Goal: Task Accomplishment & Management: Use online tool/utility

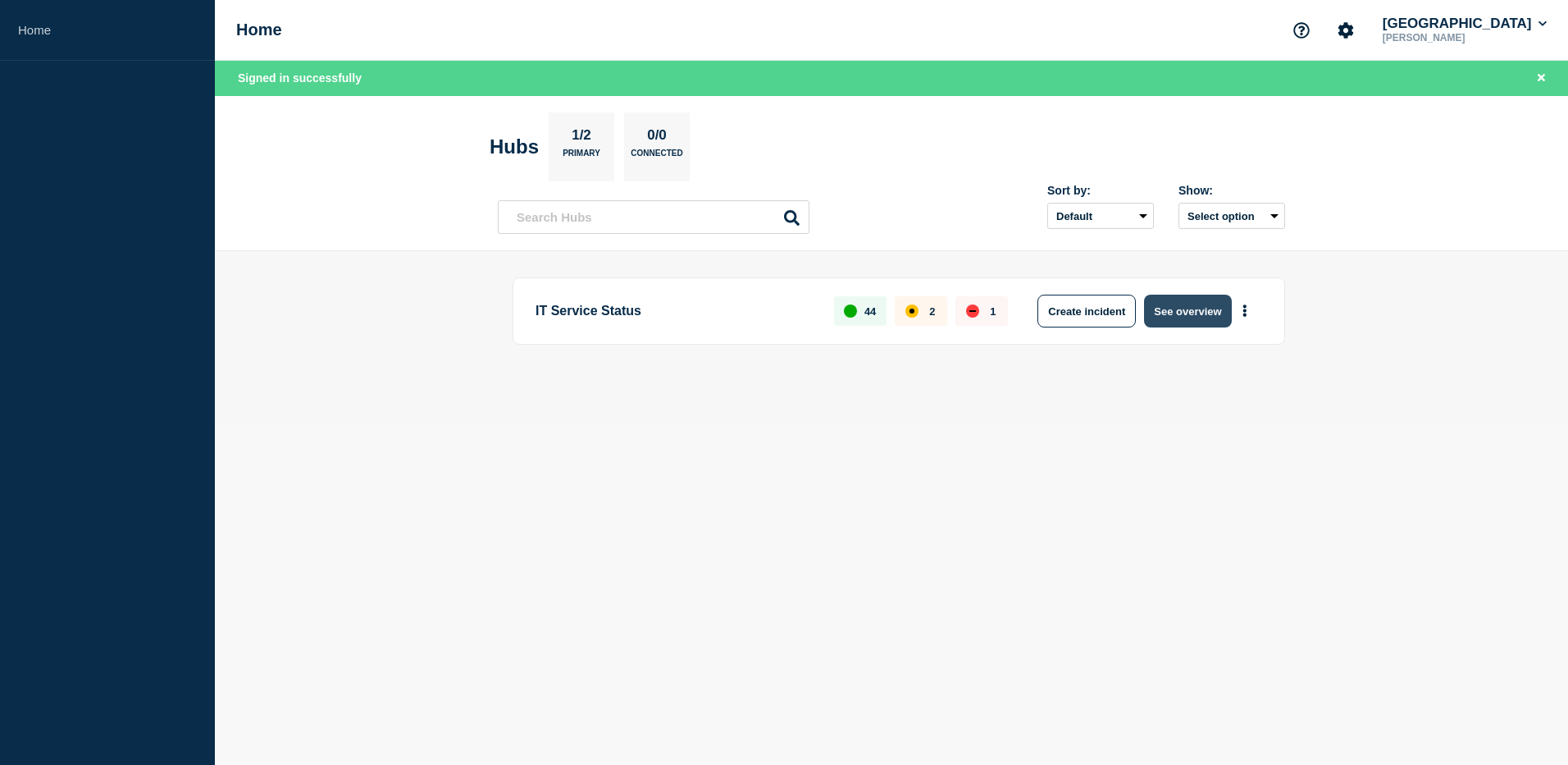
click at [1171, 308] on button "See overview" at bounding box center [1188, 310] width 87 height 33
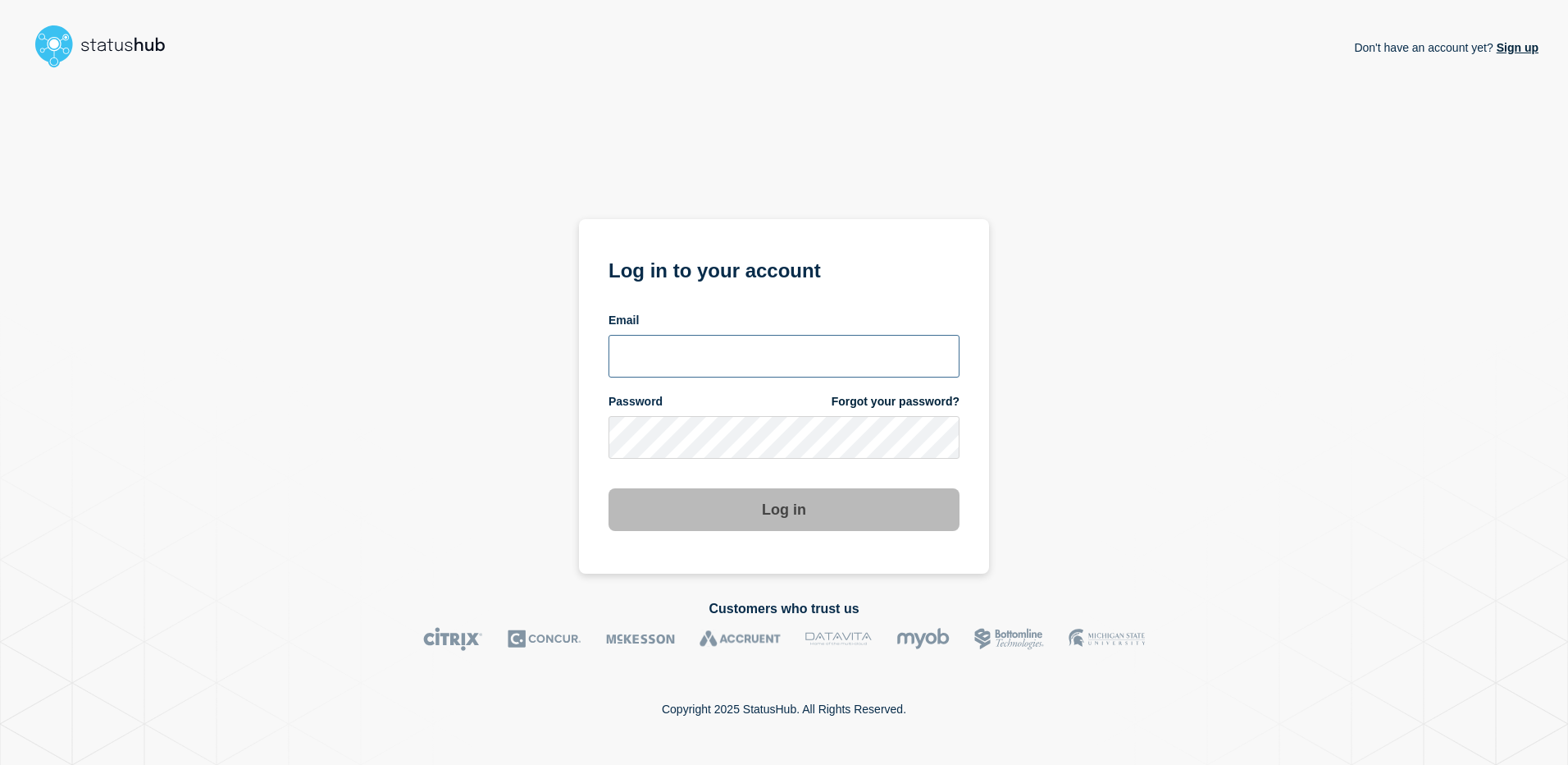
type input "p.vacher@surrey.ac.uk"
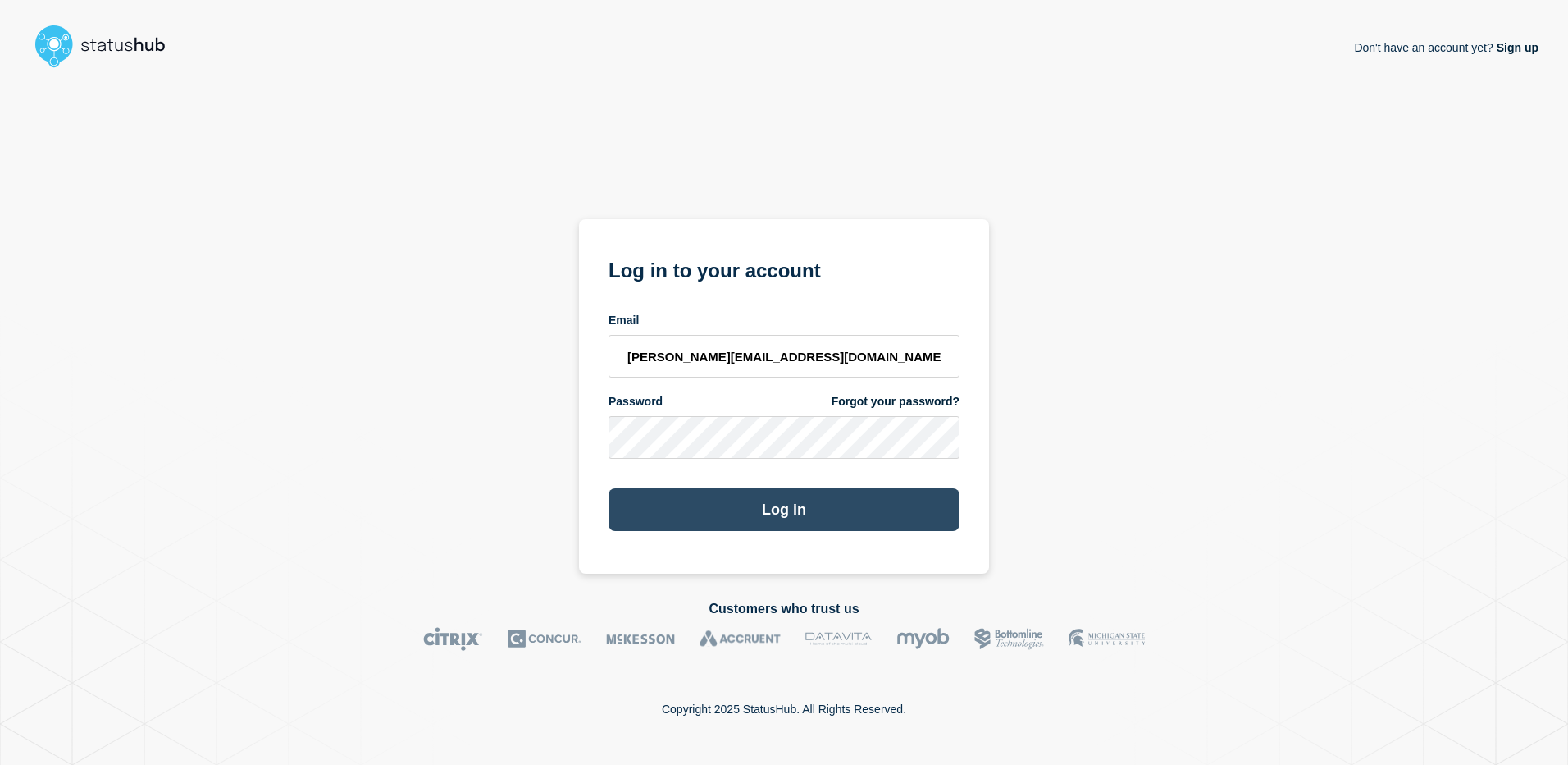
click at [776, 517] on button "Log in" at bounding box center [784, 509] width 351 height 42
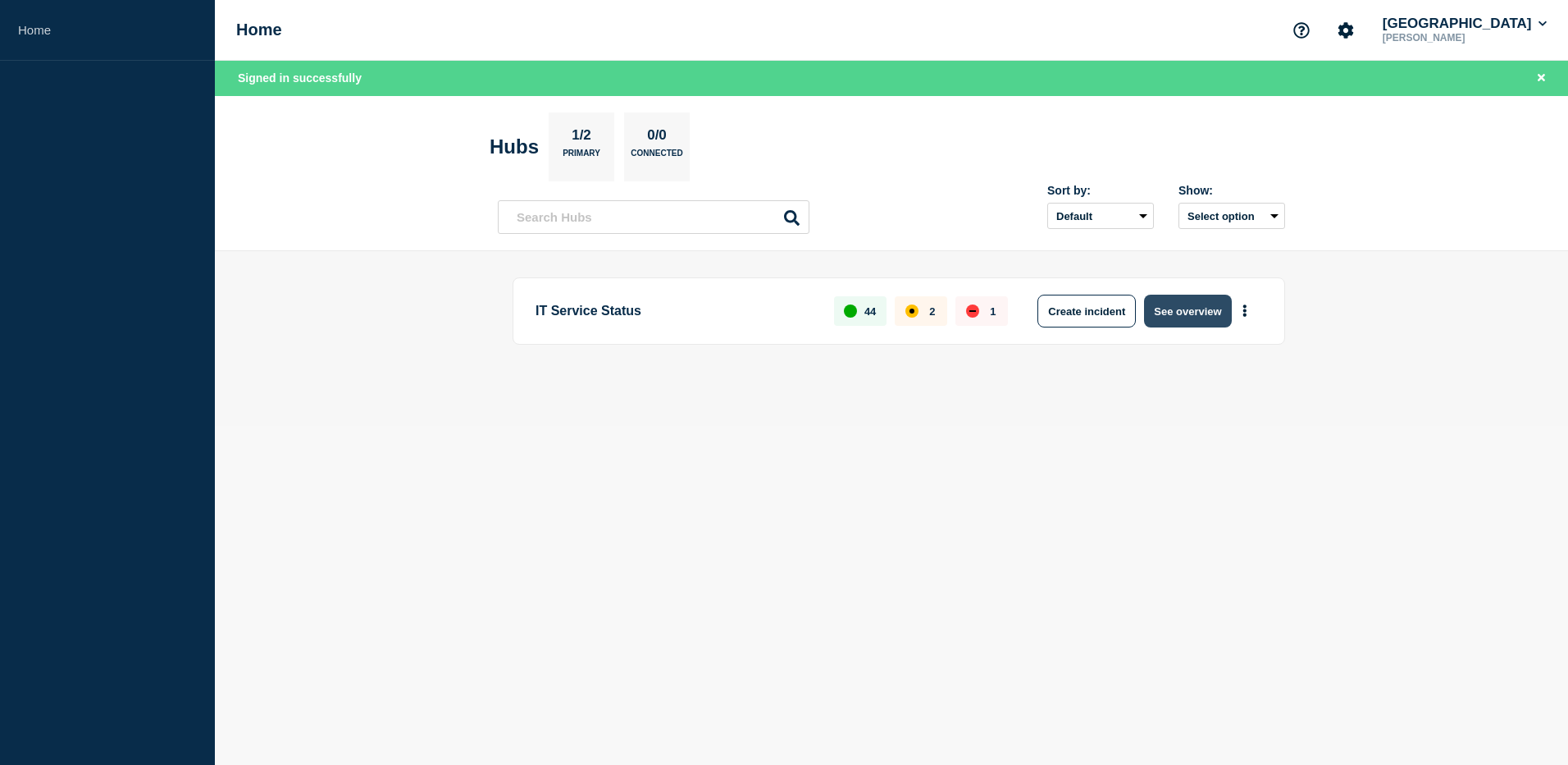
click at [1175, 314] on button "See overview" at bounding box center [1188, 310] width 87 height 33
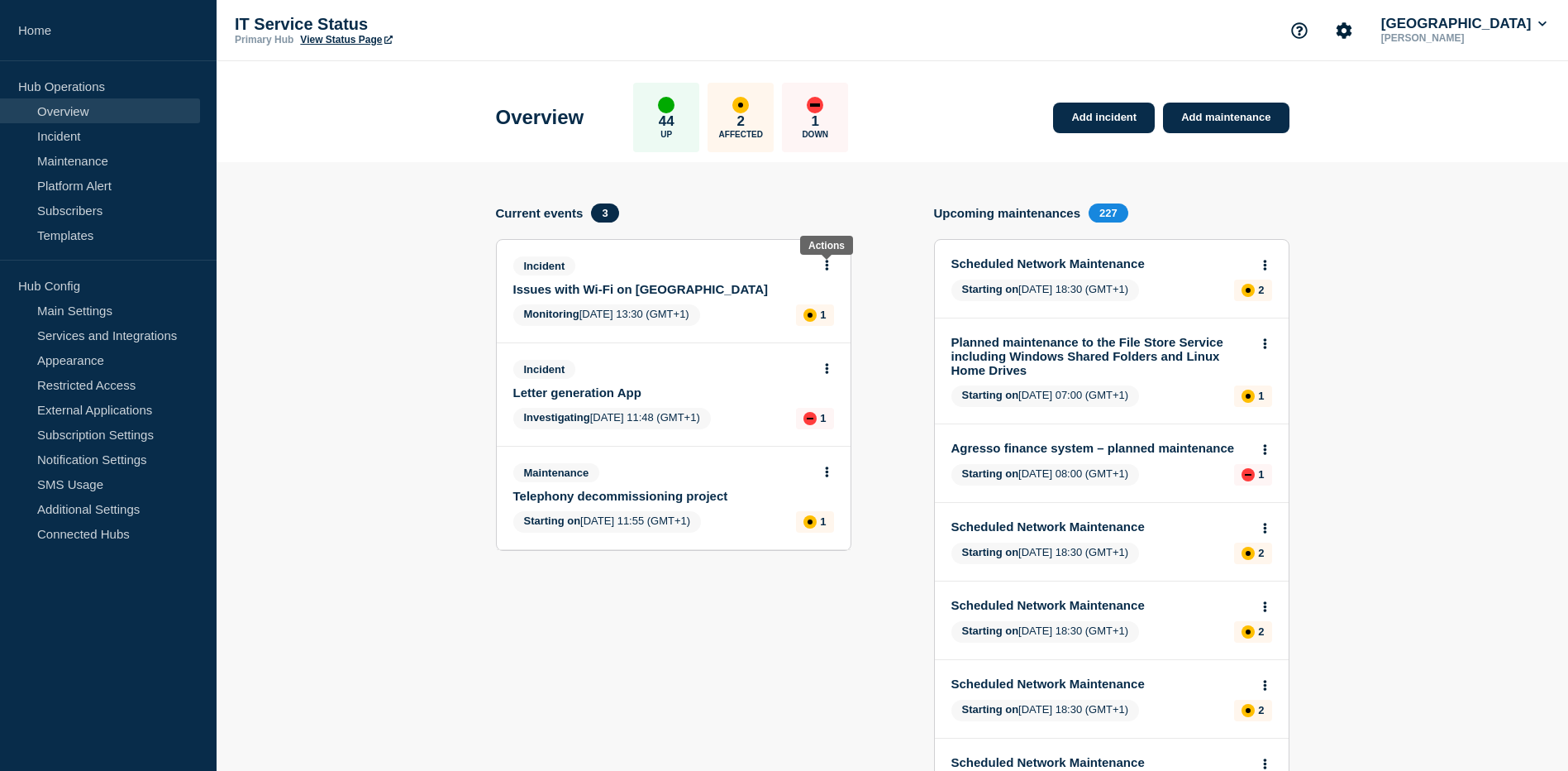
click at [829, 264] on icon at bounding box center [827, 264] width 4 height 10
click at [824, 332] on link "Update incident" at bounding box center [826, 327] width 80 height 13
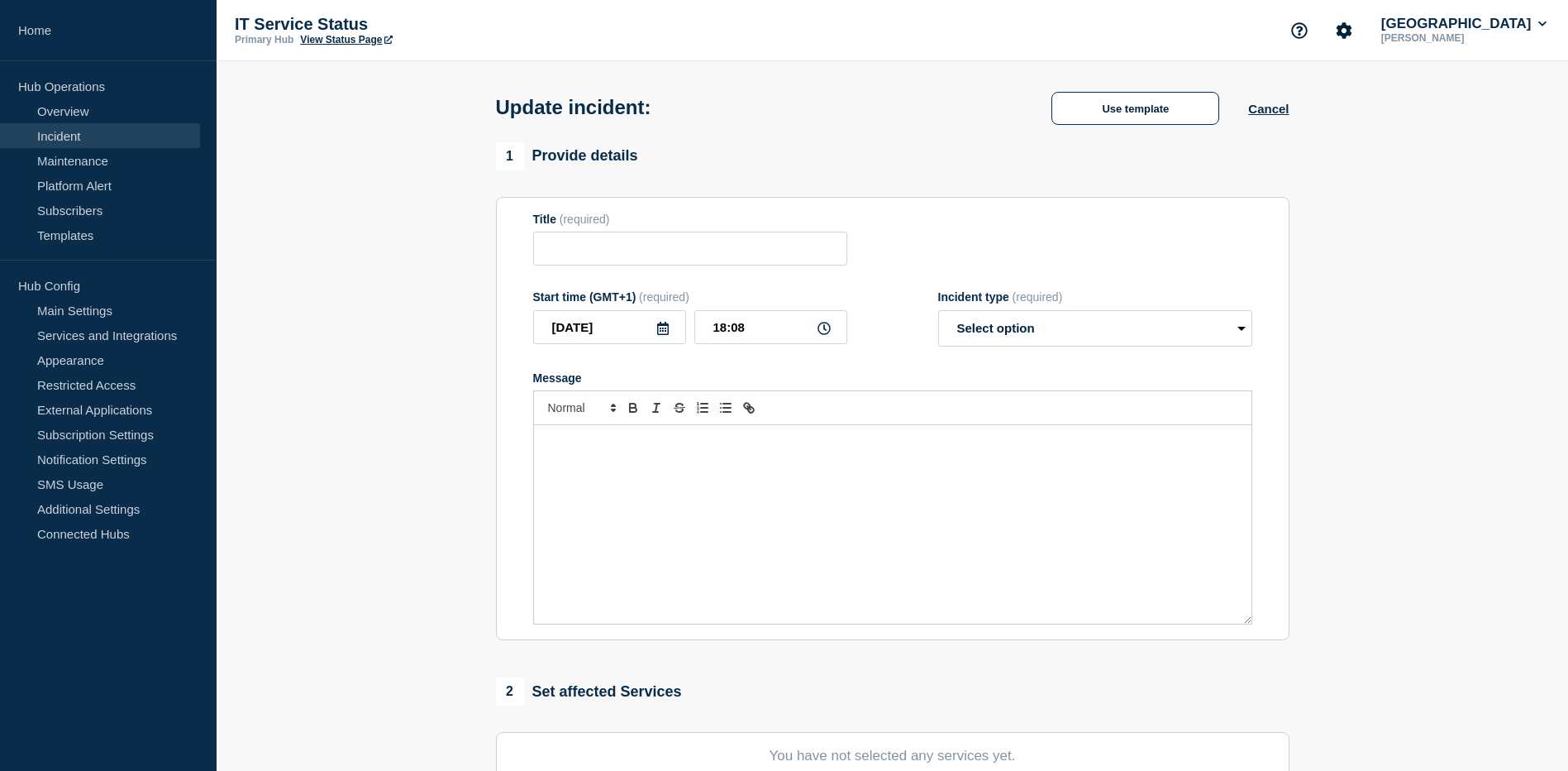
type input "Issues with Wi-Fi on Manor Park Campus"
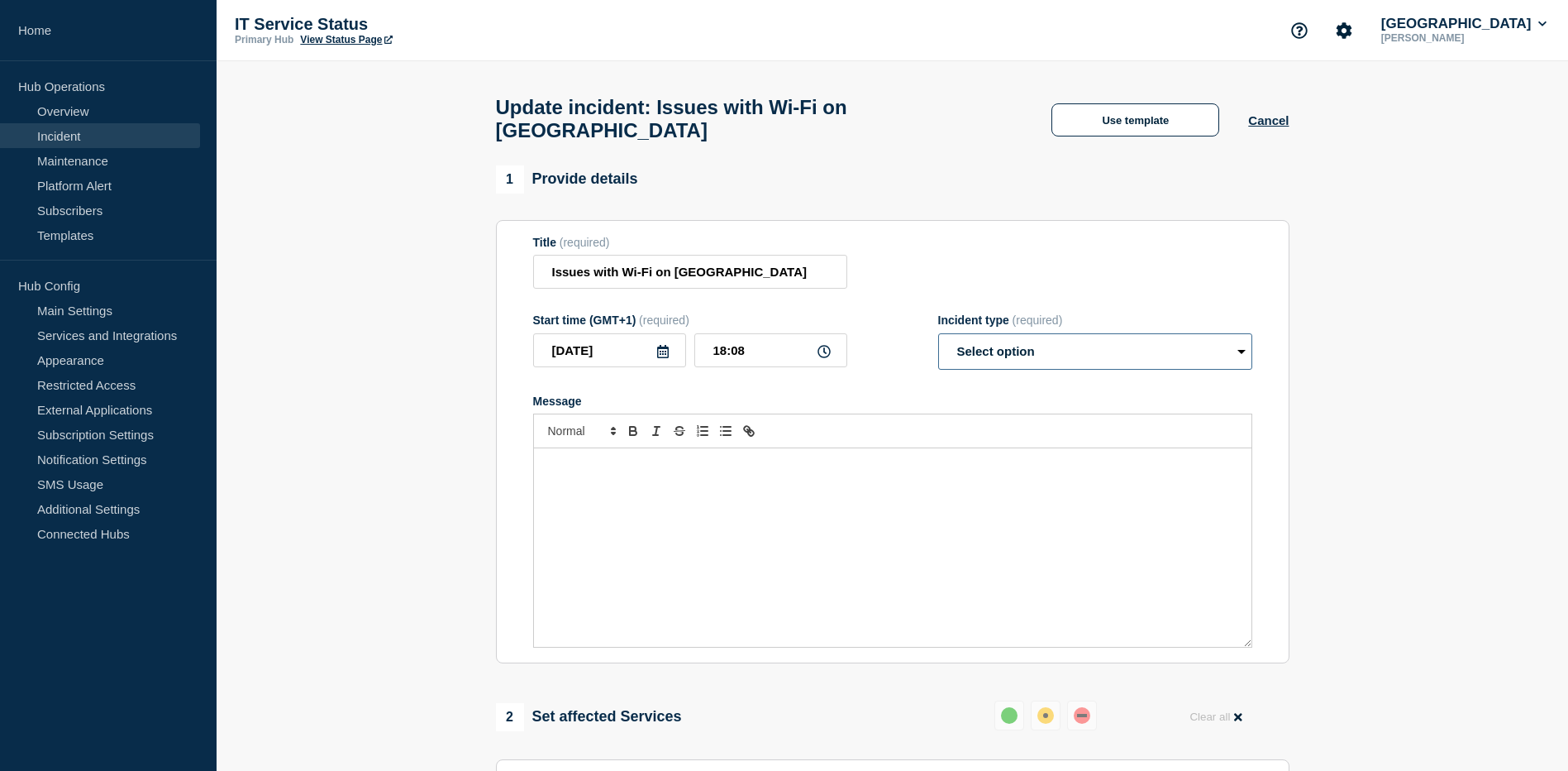
click at [1244, 356] on select "Select option Investigating Identified Monitoring Resolved" at bounding box center [1095, 352] width 315 height 36
select select "monitoring"
click at [938, 340] on select "Select option Investigating Identified Monitoring Resolved" at bounding box center [1095, 352] width 315 height 36
click at [705, 488] on div "Message" at bounding box center [892, 548] width 717 height 199
click at [554, 473] on p "A further workaround has been put in place and our monitoring indicates this ha…" at bounding box center [892, 466] width 693 height 15
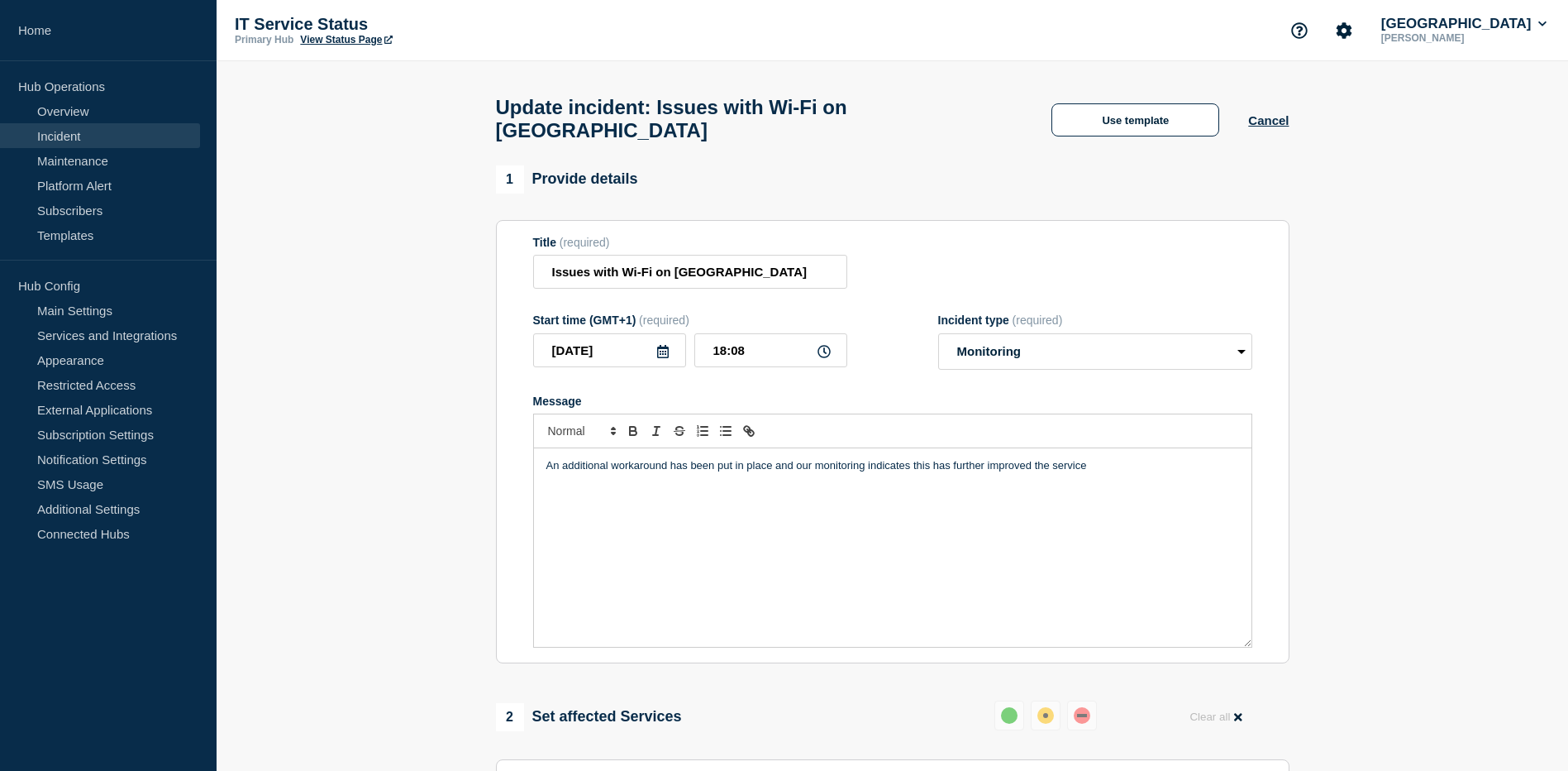
click at [773, 473] on p "An additional workaround has been put in place and our monitoring indicates thi…" at bounding box center [892, 466] width 693 height 15
click at [1199, 473] on p "An additional workaround has been put in place today (around 17:30) and our mon…" at bounding box center [892, 466] width 693 height 15
click at [590, 489] on p "An additional workaround has been put in place today (around 17:30) and our mon…" at bounding box center [892, 473] width 693 height 30
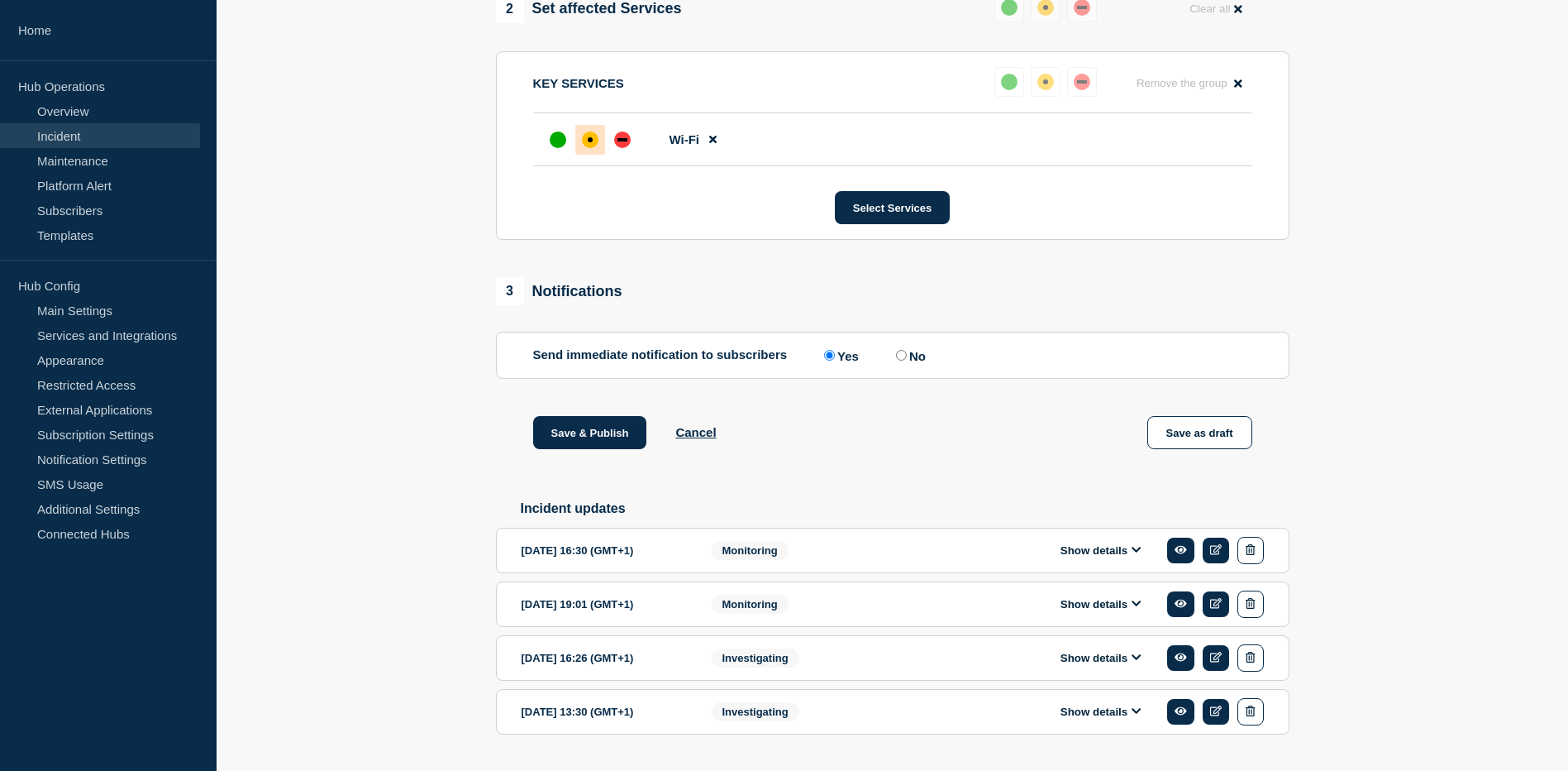
scroll to position [709, 0]
click at [591, 435] on button "Save & Publish" at bounding box center [590, 431] width 114 height 33
